Goal: Navigation & Orientation: Find specific page/section

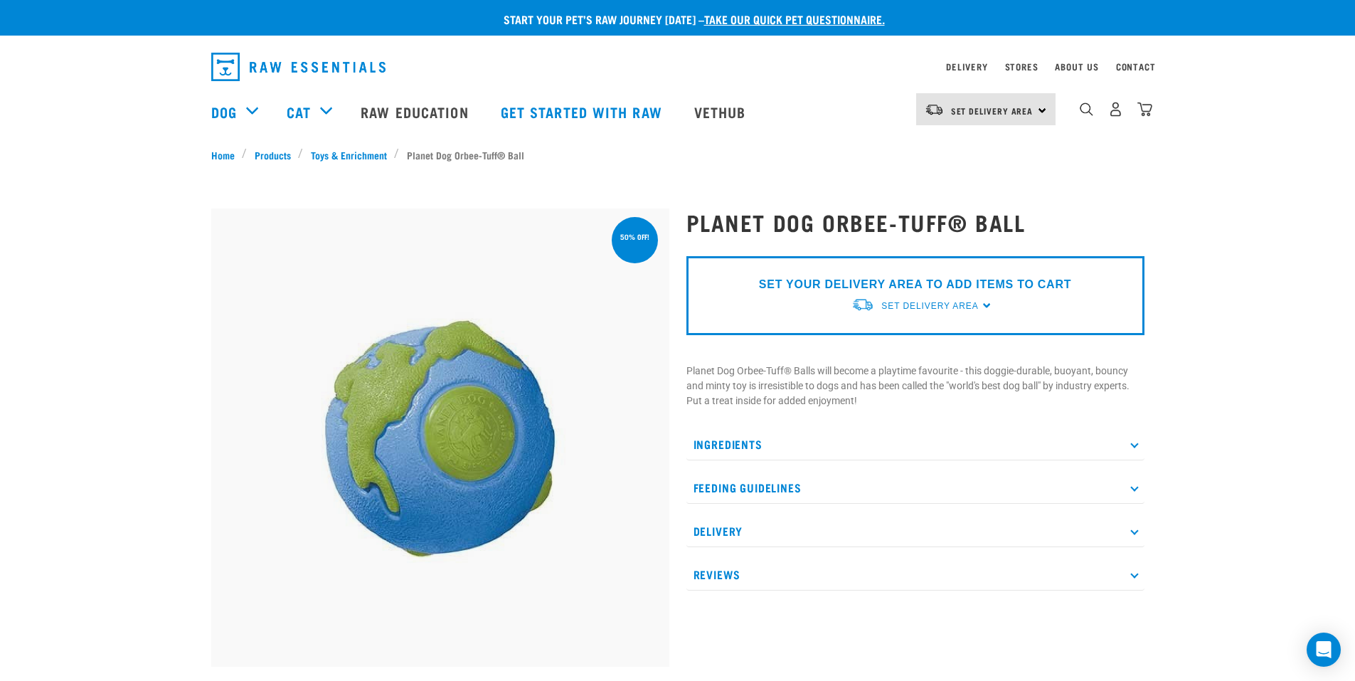
click at [1040, 112] on div "Set Delivery Area North Island South Island" at bounding box center [985, 109] width 139 height 32
click at [981, 145] on link "[GEOGRAPHIC_DATA]" at bounding box center [984, 149] width 137 height 31
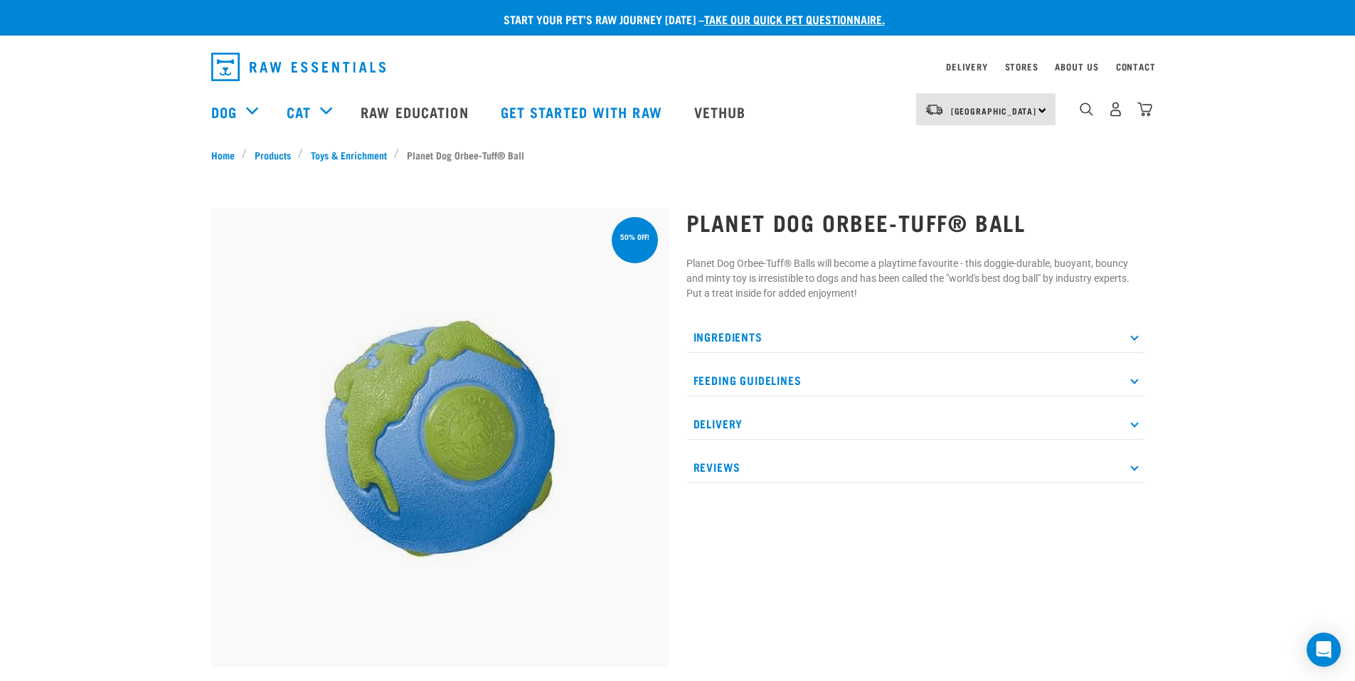
click at [347, 156] on link "Toys & Enrichment" at bounding box center [348, 154] width 91 height 15
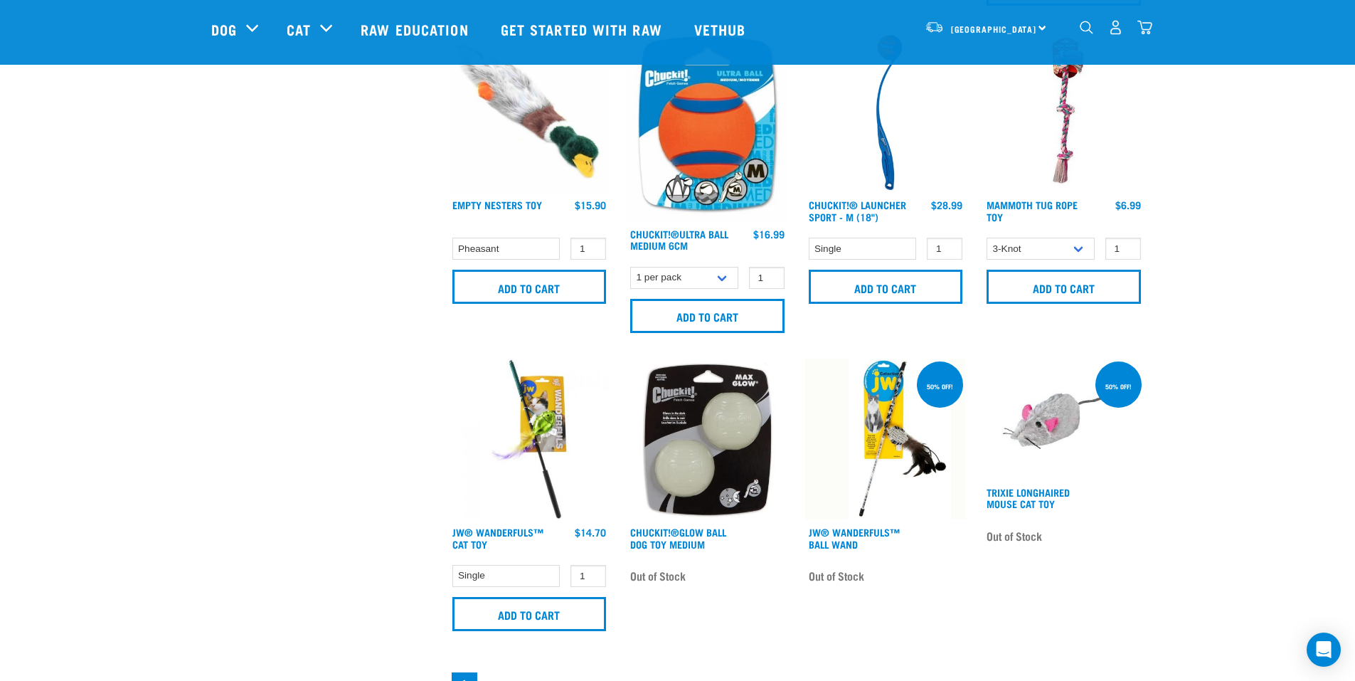
scroll to position [498, 0]
